Goal: Task Accomplishment & Management: Complete application form

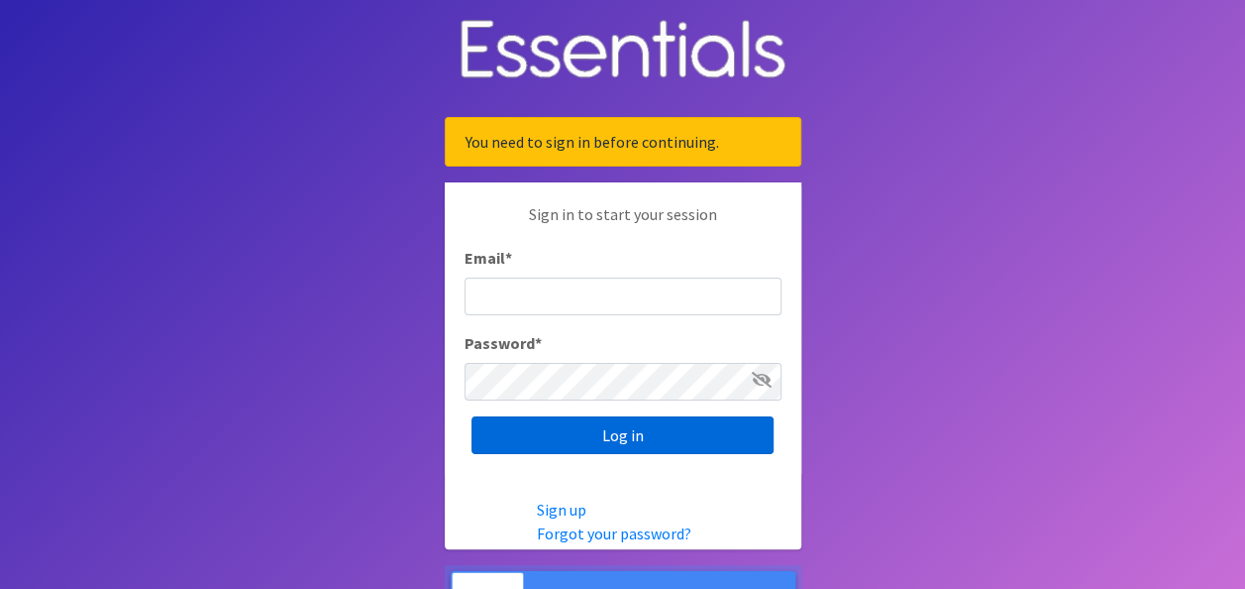
type input "[EMAIL_ADDRESS][DOMAIN_NAME]"
click at [618, 437] on input "Log in" at bounding box center [623, 435] width 302 height 38
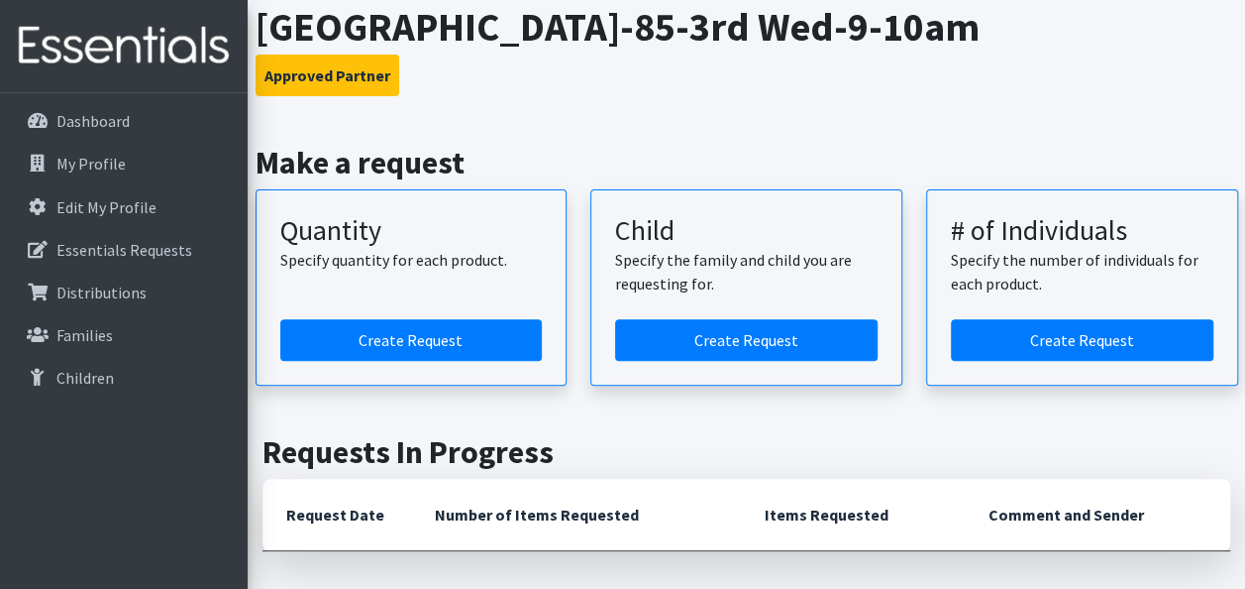
scroll to position [198, 0]
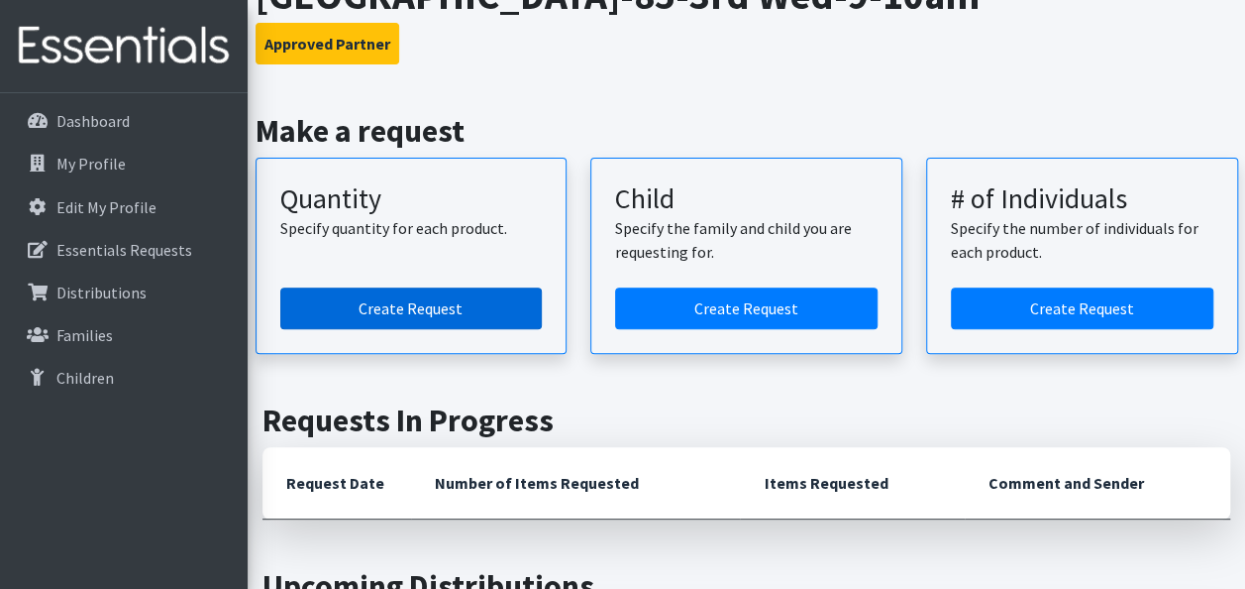
click at [425, 301] on link "Create Request" at bounding box center [411, 308] width 263 height 42
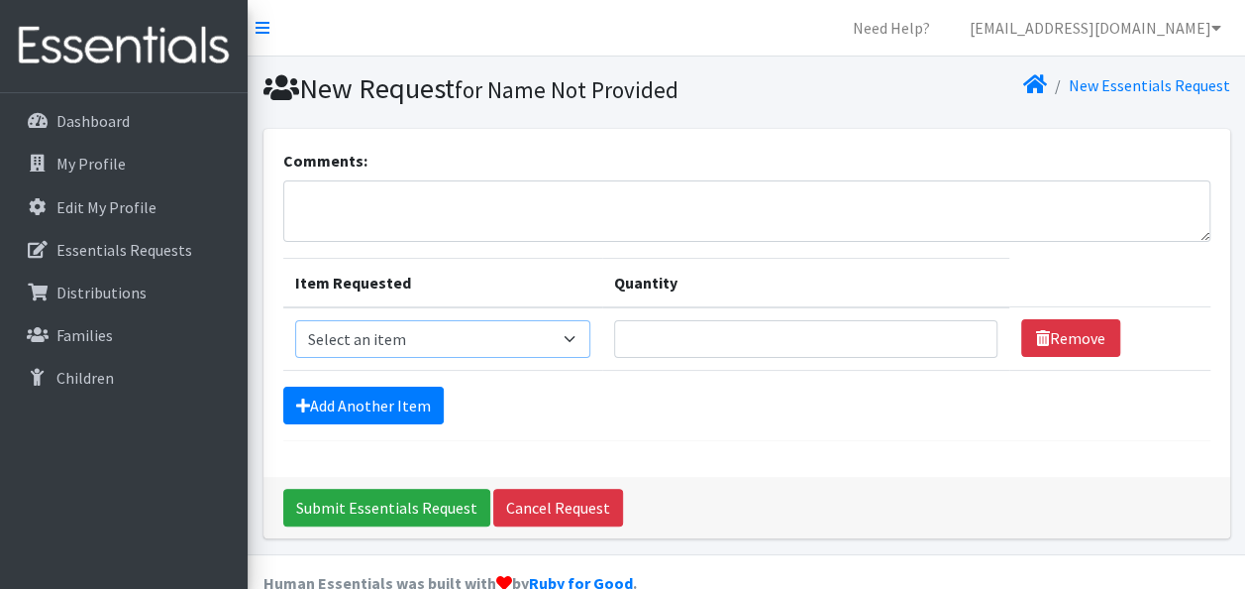
click at [573, 341] on select "Select an item Kids (Newborn) Kids (Size 1) Kids (Size 2) Kids (Size 3) Kids (S…" at bounding box center [442, 339] width 295 height 38
click at [761, 129] on div "Comments: Item Requested Quantity Item Requested Select an item Kids (Newborn) …" at bounding box center [747, 303] width 967 height 348
click at [555, 214] on textarea "Comments:" at bounding box center [746, 210] width 927 height 61
type textarea "for September"
click at [528, 339] on select "Select an item Kids (Newborn) Kids (Size 1) Kids (Size 2) Kids (Size 3) Kids (S…" at bounding box center [442, 339] width 295 height 38
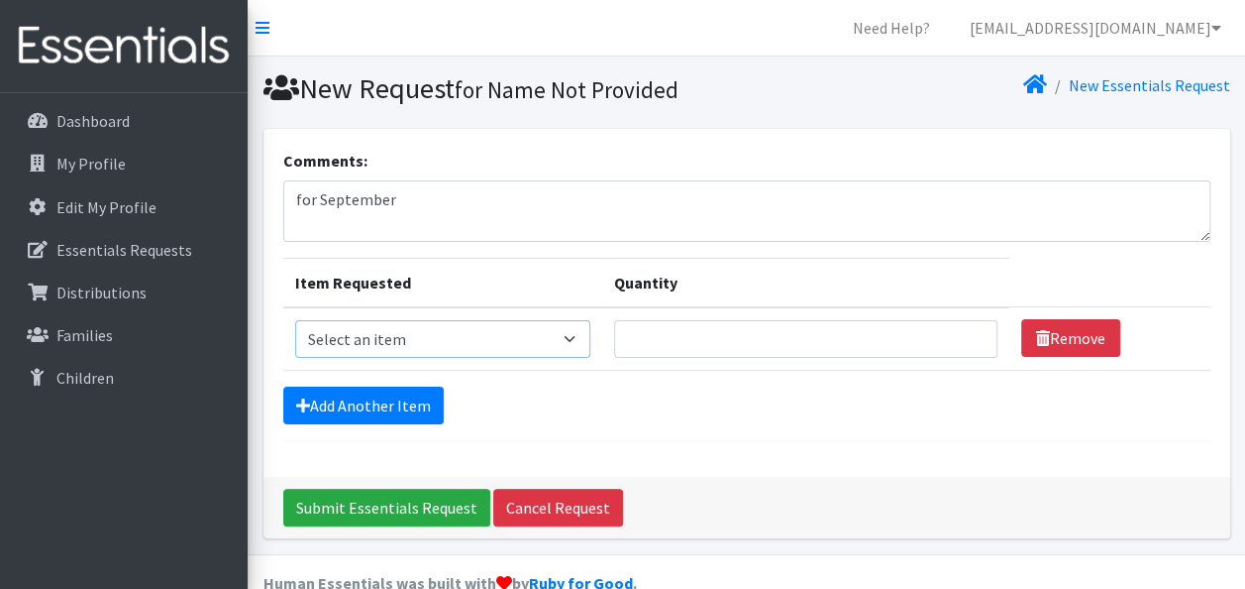
select select "3401"
click at [295, 320] on select "Select an item Kids (Newborn) Kids (Size 1) Kids (Size 2) Kids (Size 3) Kids (S…" at bounding box center [442, 339] width 295 height 38
click at [382, 402] on link "Add Another Item" at bounding box center [363, 405] width 161 height 38
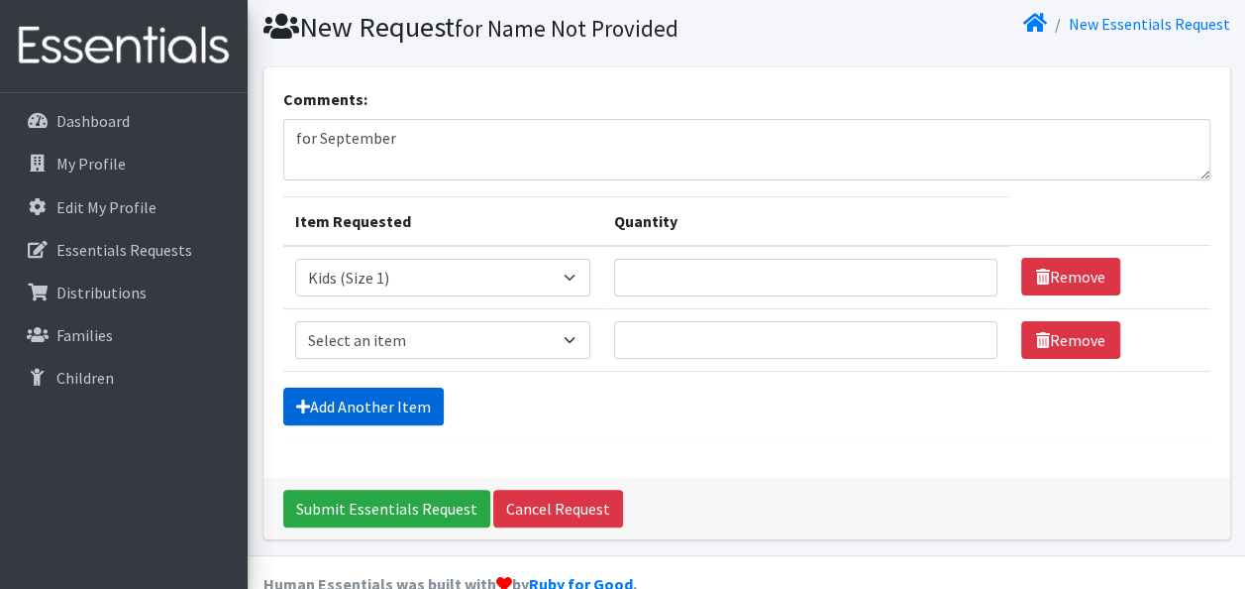
scroll to position [98, 0]
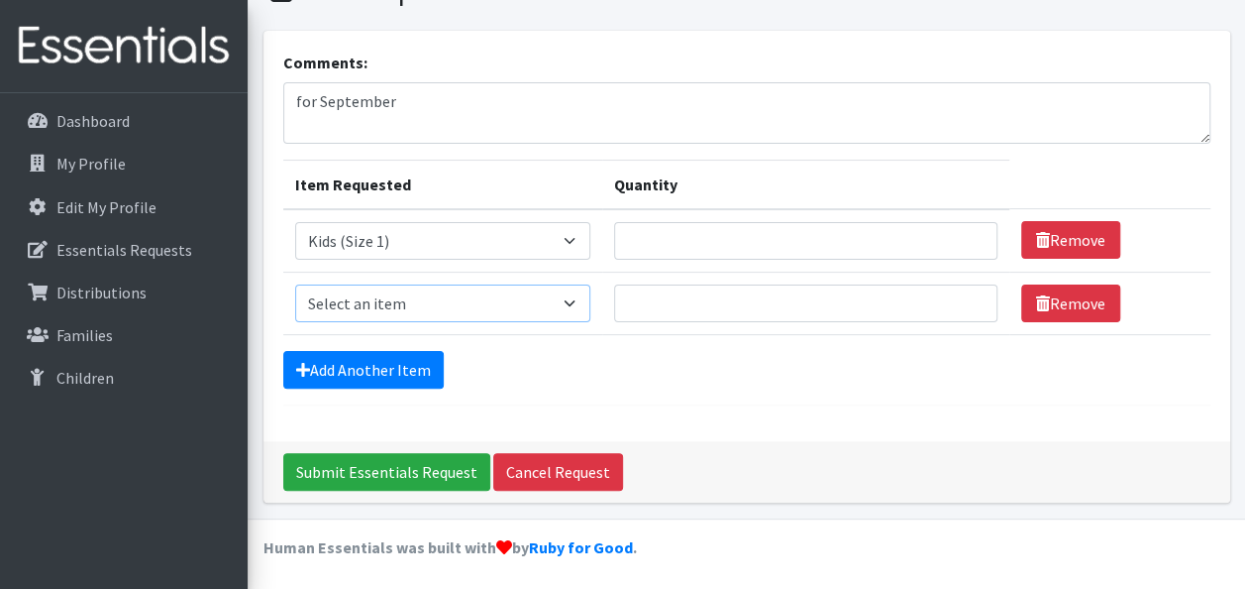
click at [555, 307] on select "Select an item Kids (Newborn) Kids (Size 1) Kids (Size 2) Kids (Size 3) Kids (S…" at bounding box center [442, 303] width 295 height 38
select select "3420"
click at [295, 284] on select "Select an item Kids (Newborn) Kids (Size 1) Kids (Size 2) Kids (Size 3) Kids (S…" at bounding box center [442, 303] width 295 height 38
click at [380, 374] on link "Add Another Item" at bounding box center [363, 370] width 161 height 38
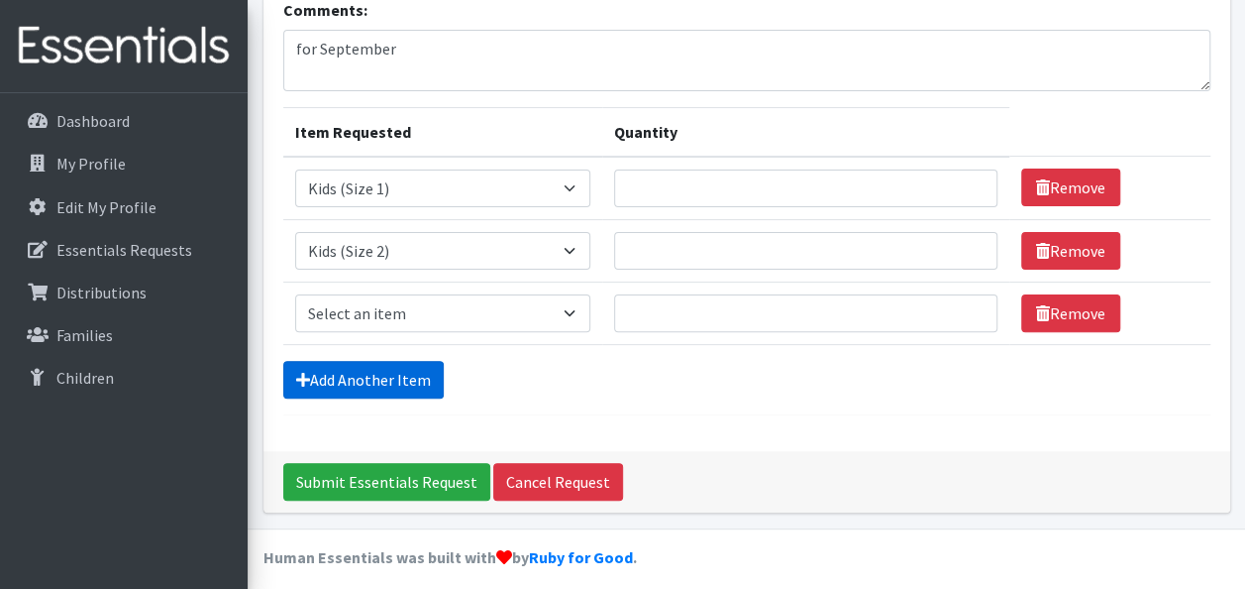
scroll to position [161, 0]
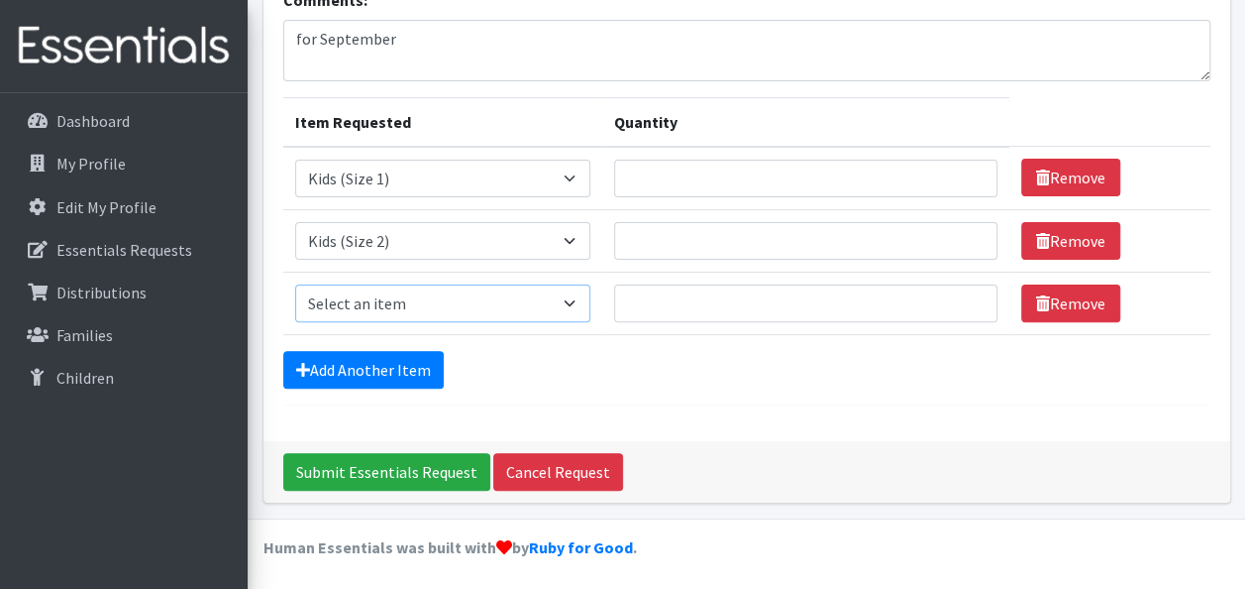
click at [569, 298] on select "Select an item Kids (Newborn) Kids (Size 1) Kids (Size 2) Kids (Size 3) Kids (S…" at bounding box center [442, 303] width 295 height 38
select select "3393"
click at [295, 284] on select "Select an item Kids (Newborn) Kids (Size 1) Kids (Size 2) Kids (Size 3) Kids (S…" at bounding box center [442, 303] width 295 height 38
click at [419, 359] on link "Add Another Item" at bounding box center [363, 370] width 161 height 38
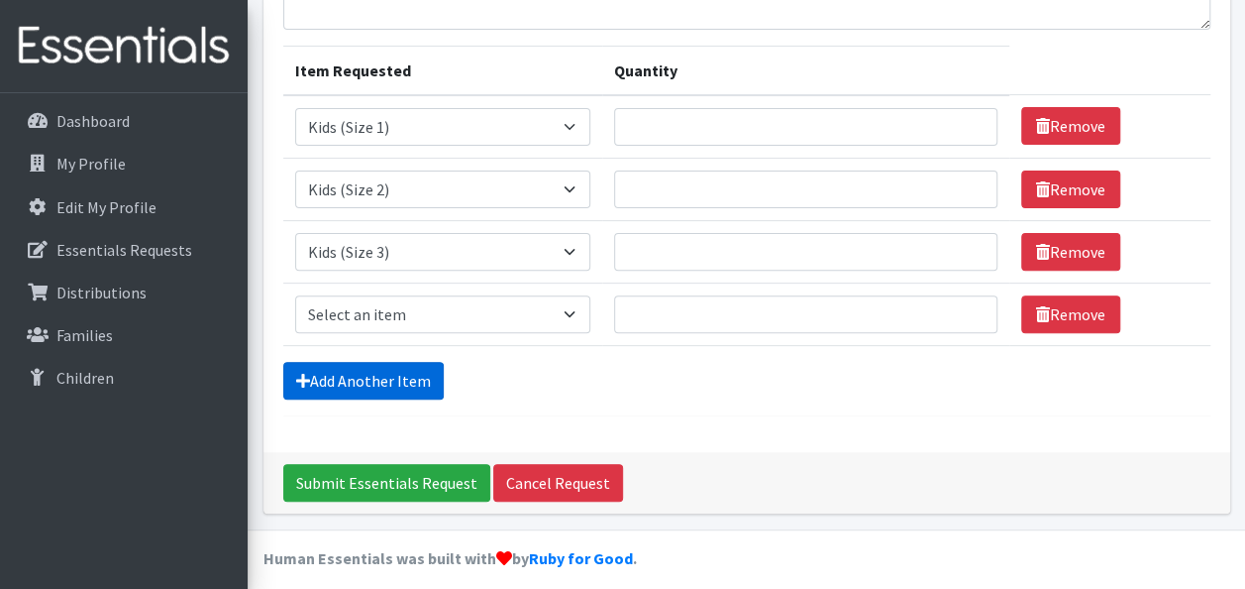
scroll to position [222, 0]
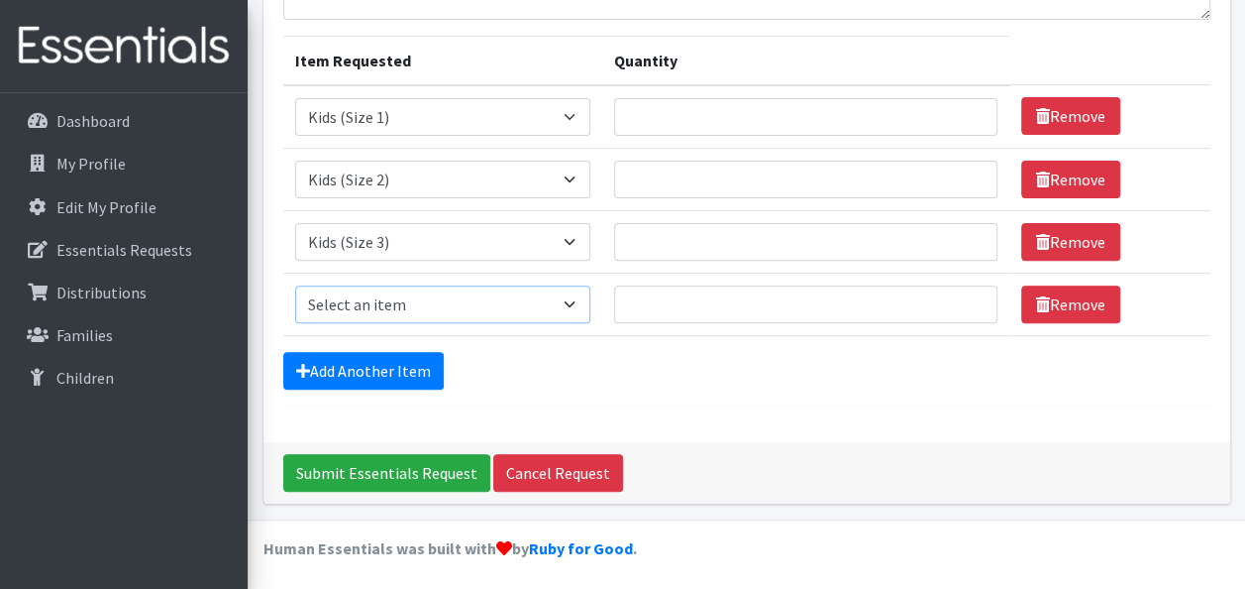
click at [525, 313] on select "Select an item Kids (Newborn) Kids (Size 1) Kids (Size 2) Kids (Size 3) Kids (S…" at bounding box center [442, 304] width 295 height 38
select select "3394"
click at [295, 285] on select "Select an item Kids (Newborn) Kids (Size 1) Kids (Size 2) Kids (Size 3) Kids (S…" at bounding box center [442, 304] width 295 height 38
click at [381, 368] on link "Add Another Item" at bounding box center [363, 371] width 161 height 38
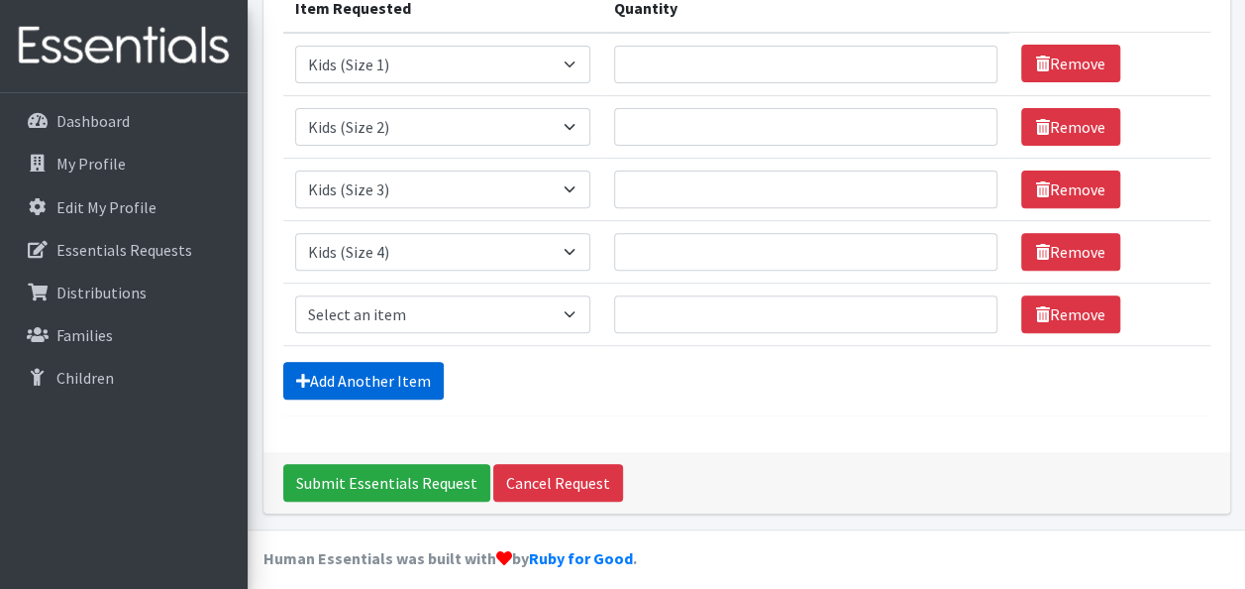
scroll to position [284, 0]
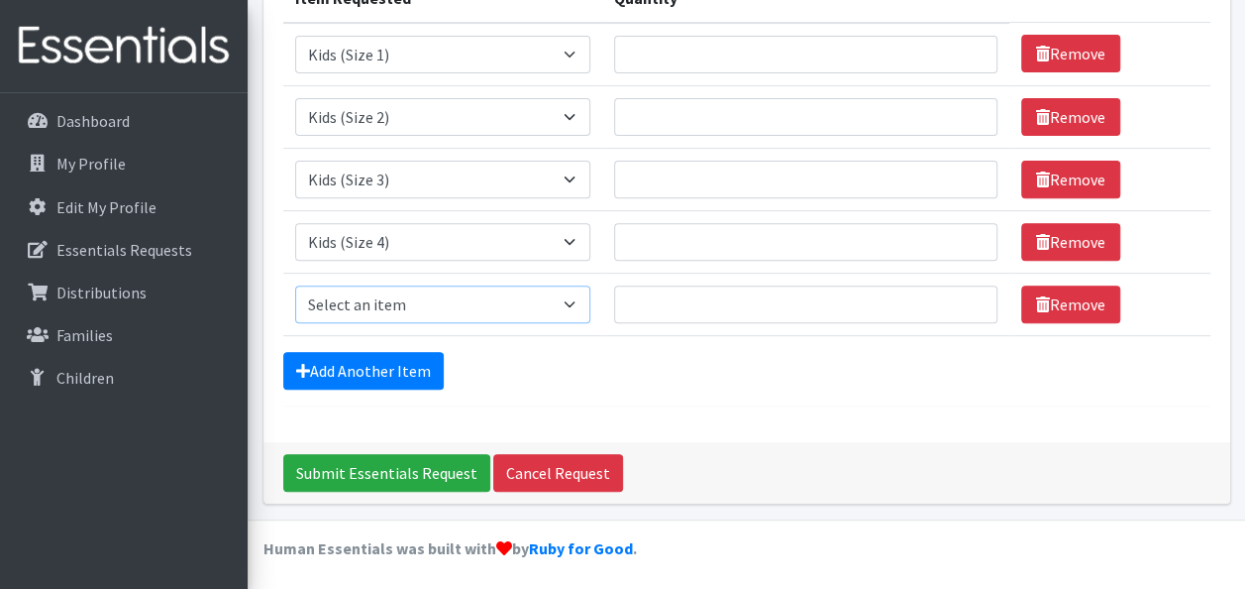
click at [462, 306] on select "Select an item Kids (Newborn) Kids (Size 1) Kids (Size 2) Kids (Size 3) Kids (S…" at bounding box center [442, 304] width 295 height 38
select select "3407"
click at [295, 285] on select "Select an item Kids (Newborn) Kids (Size 1) Kids (Size 2) Kids (Size 3) Kids (S…" at bounding box center [442, 304] width 295 height 38
click at [400, 378] on link "Add Another Item" at bounding box center [363, 371] width 161 height 38
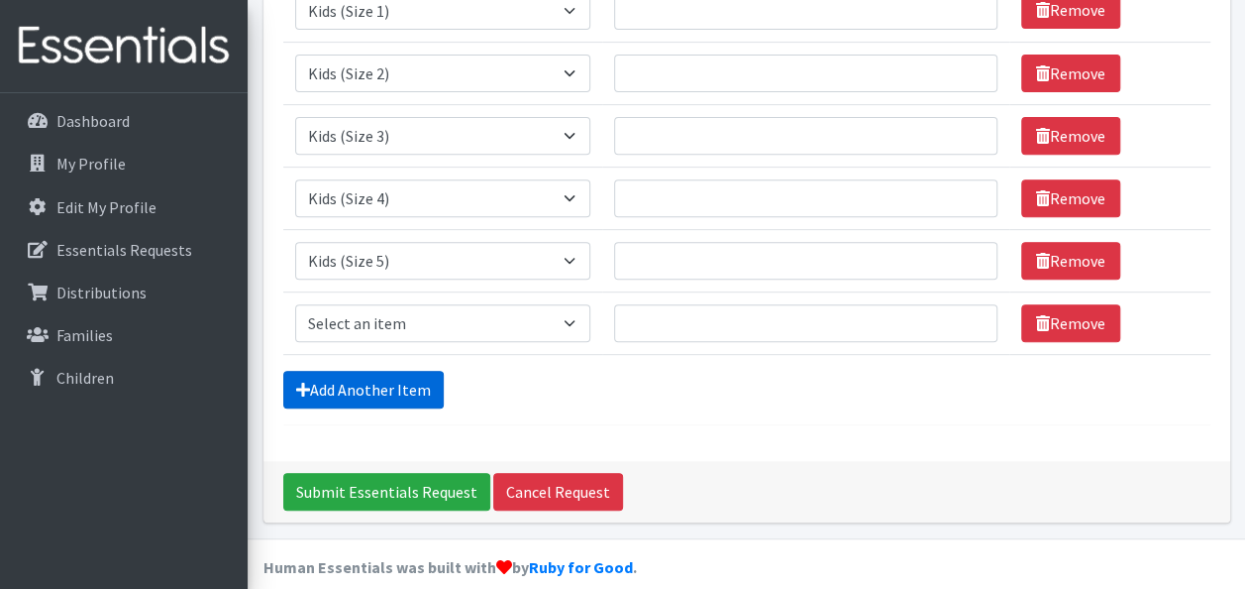
scroll to position [347, 0]
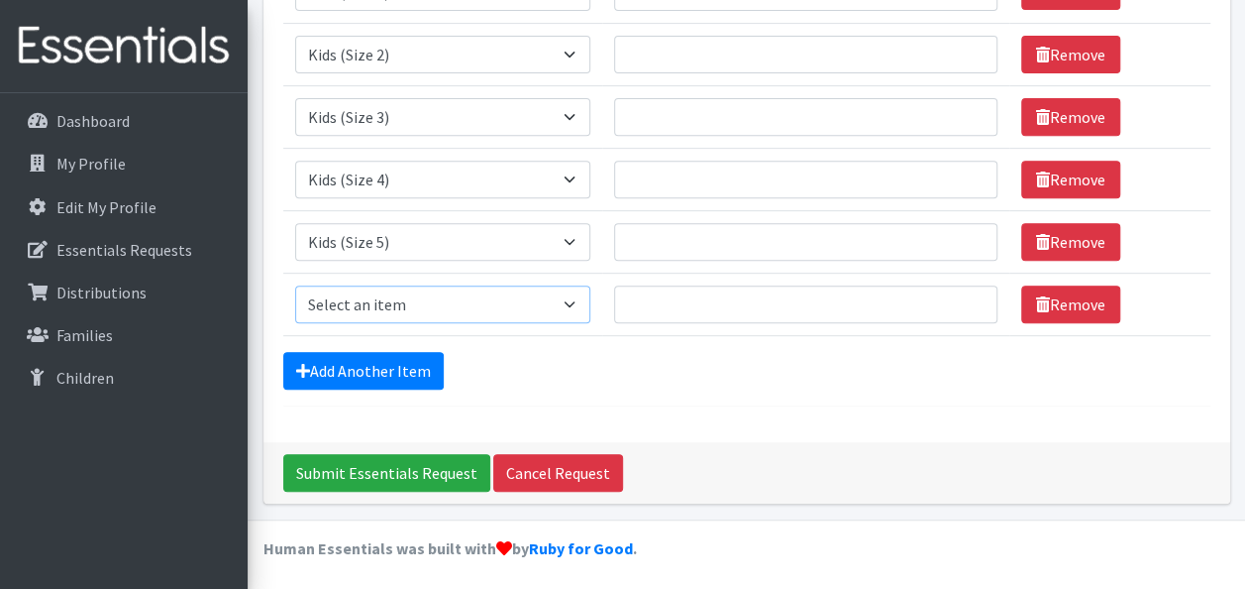
click at [489, 298] on select "Select an item Kids (Newborn) Kids (Size 1) Kids (Size 2) Kids (Size 3) Kids (S…" at bounding box center [442, 304] width 295 height 38
select select "3419"
click at [295, 285] on select "Select an item Kids (Newborn) Kids (Size 1) Kids (Size 2) Kids (Size 3) Kids (S…" at bounding box center [442, 304] width 295 height 38
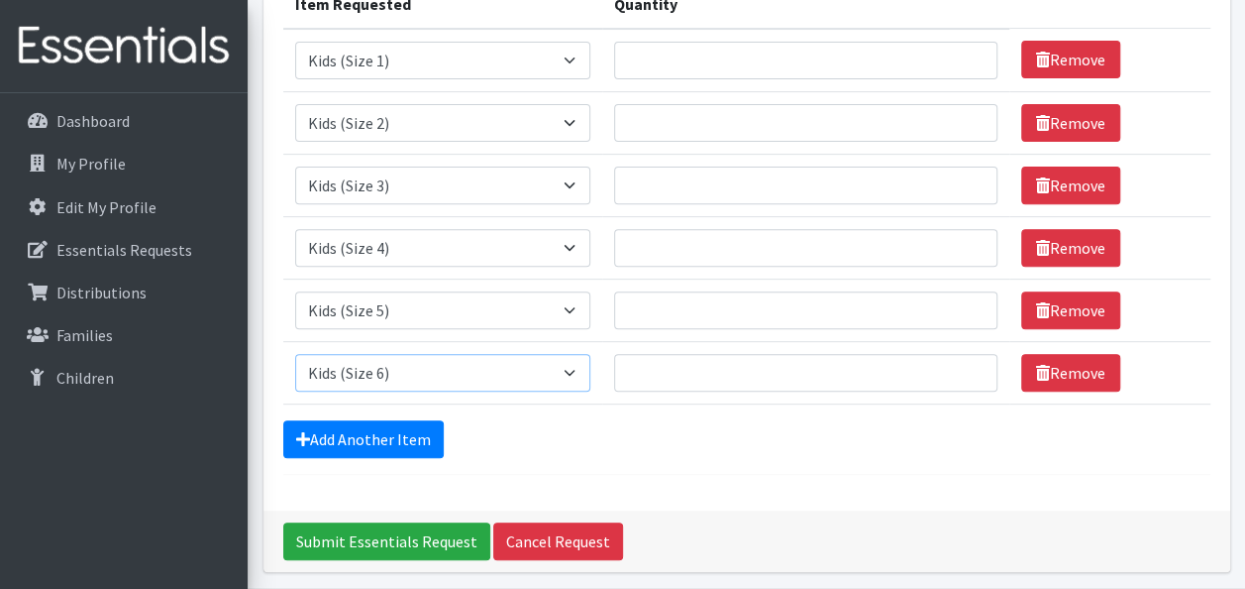
scroll to position [248, 0]
